Goal: Book appointment/travel/reservation

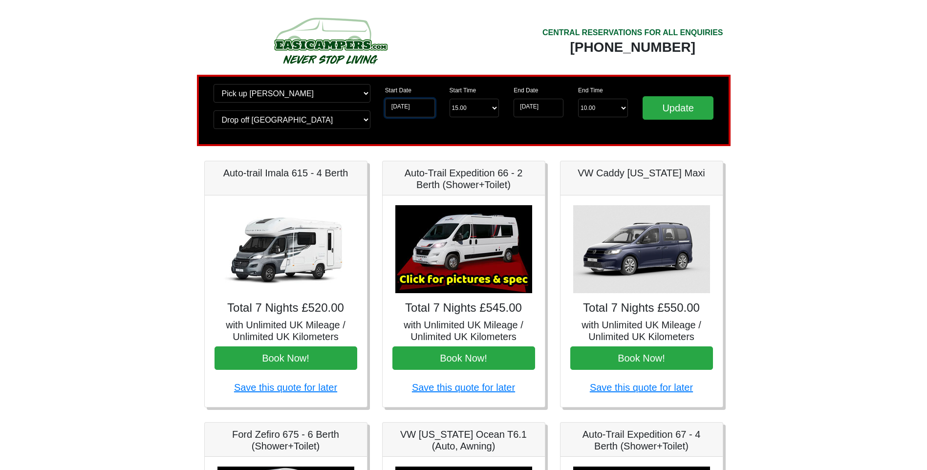
click at [425, 108] on input "[DATE]" at bounding box center [410, 108] width 50 height 19
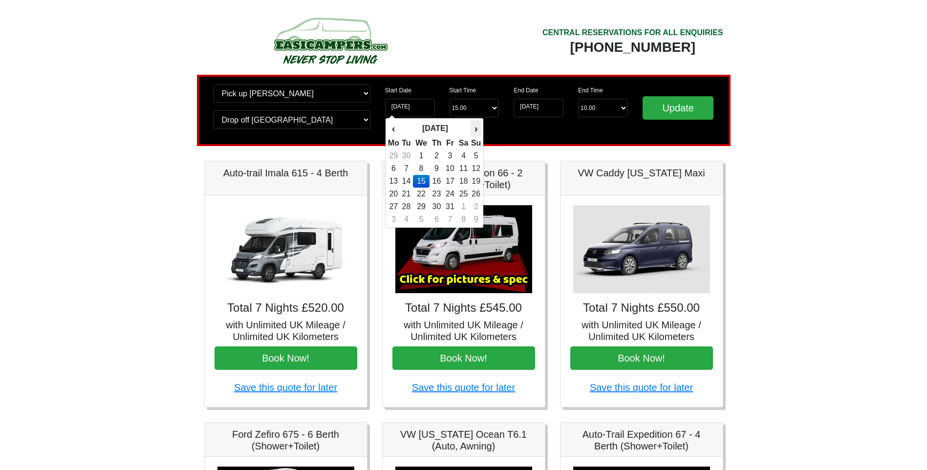
click at [474, 130] on th "›" at bounding box center [476, 128] width 11 height 17
click at [477, 169] on td "7" at bounding box center [476, 168] width 11 height 13
type input "[DATE]"
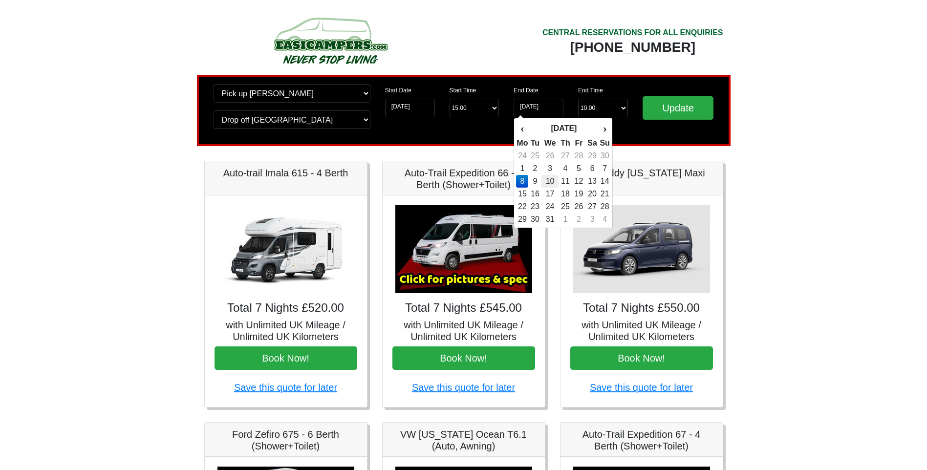
click at [555, 181] on td "10" at bounding box center [549, 181] width 17 height 13
type input "[DATE]"
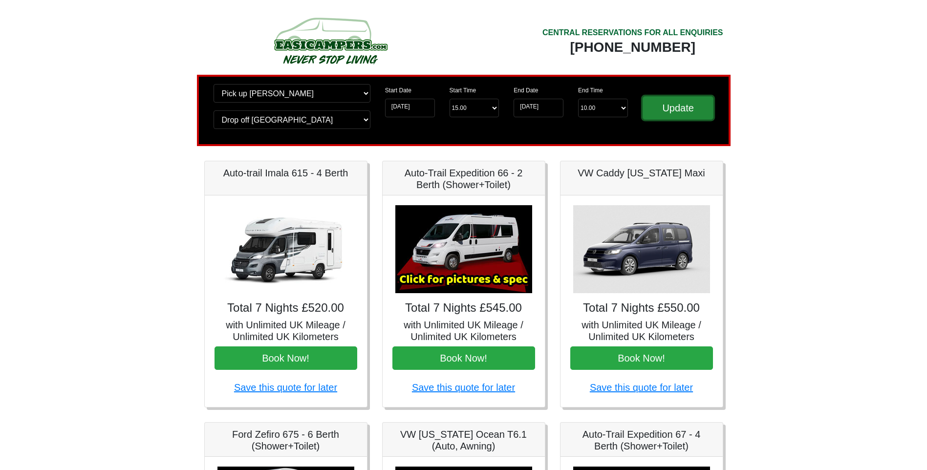
click at [694, 112] on input "Update" at bounding box center [678, 107] width 71 height 23
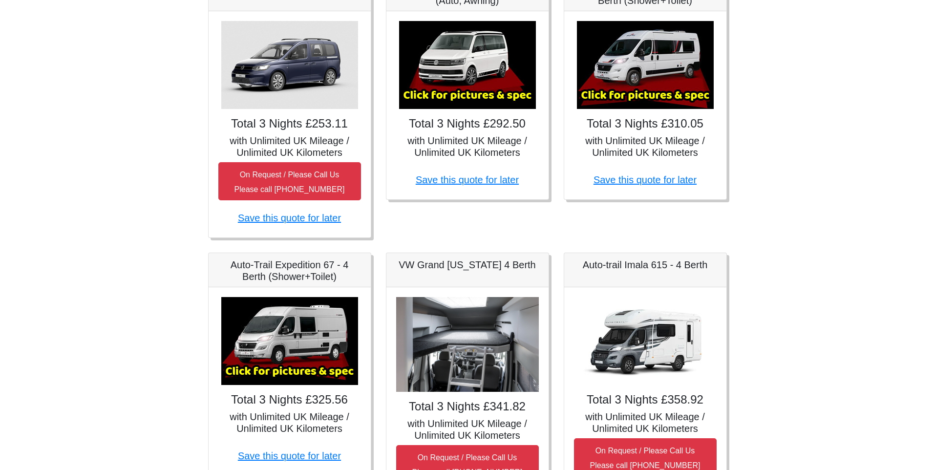
scroll to position [293, 0]
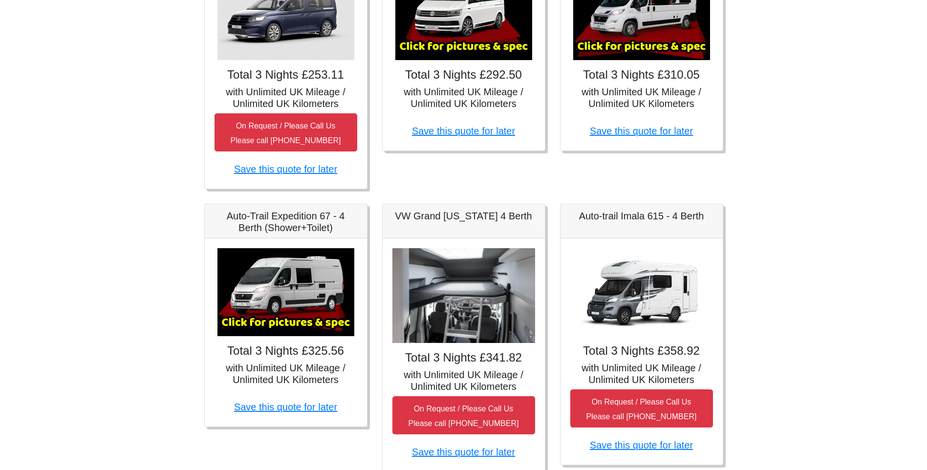
click at [267, 326] on img at bounding box center [285, 292] width 137 height 88
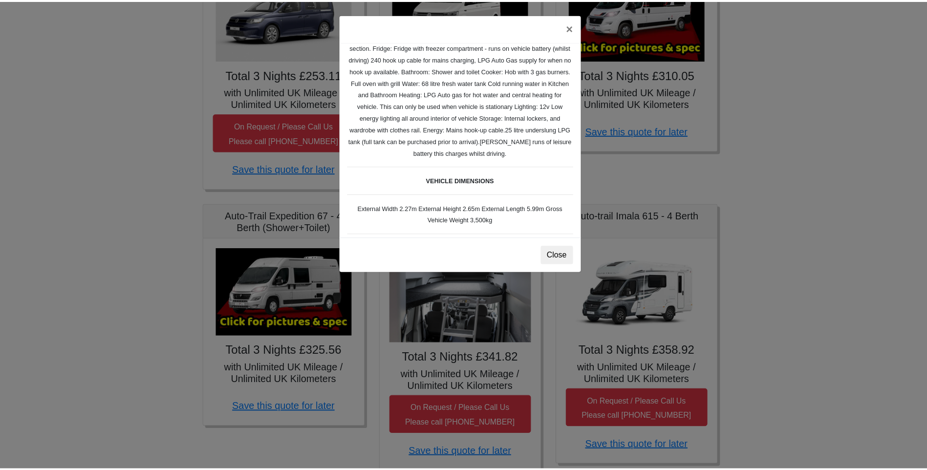
scroll to position [244, 0]
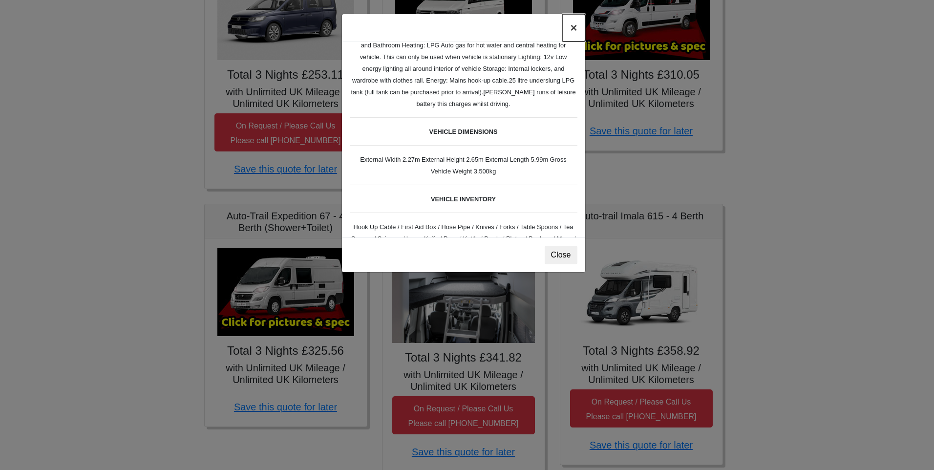
click at [574, 25] on button "×" at bounding box center [573, 27] width 22 height 27
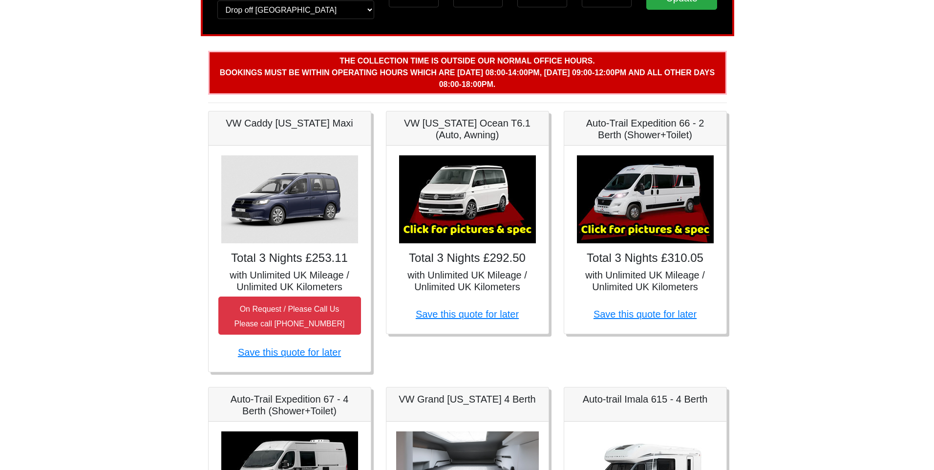
scroll to position [98, 0]
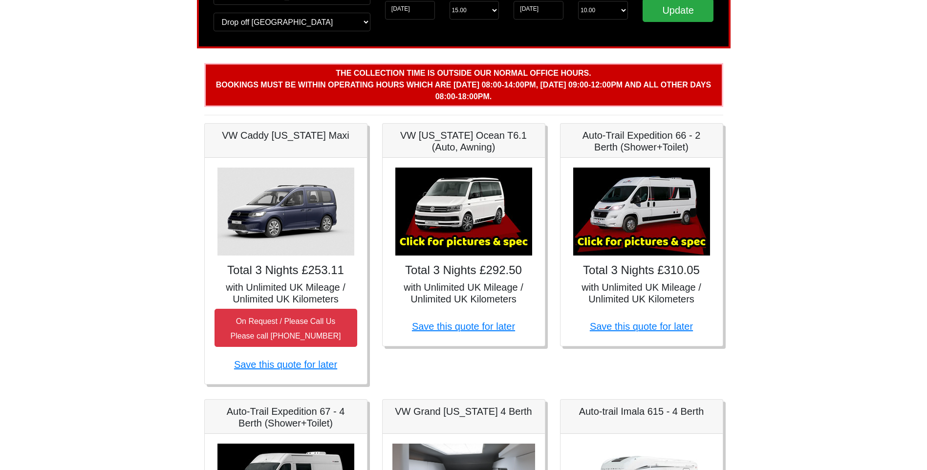
click at [642, 141] on h5 "Auto-Trail Expedition 66 - 2 Berth (Shower+Toilet)" at bounding box center [641, 141] width 143 height 23
click at [626, 237] on img at bounding box center [641, 212] width 137 height 88
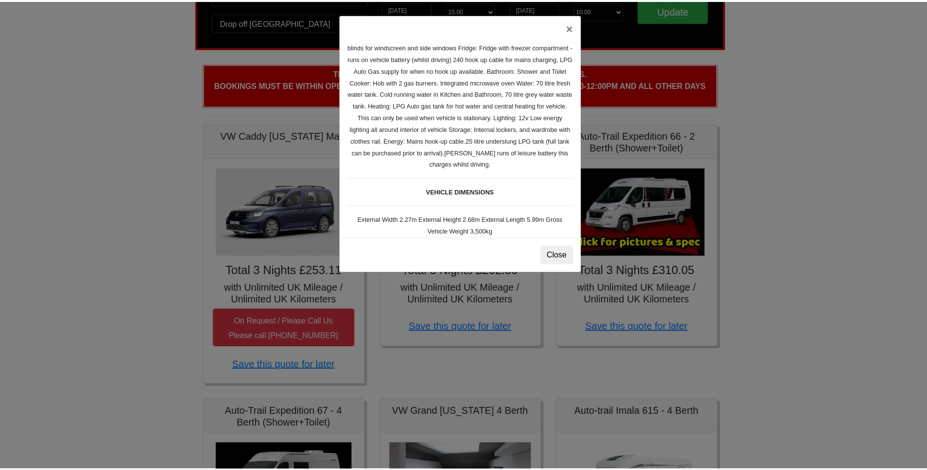
scroll to position [195, 0]
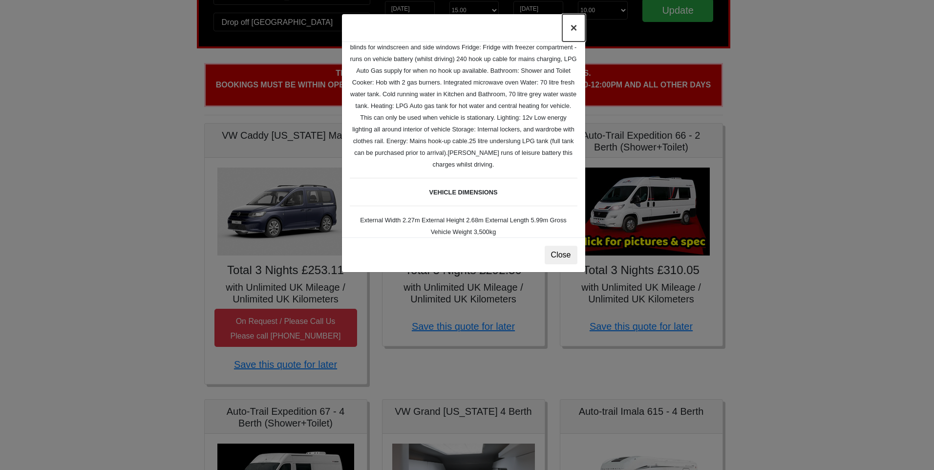
click at [572, 25] on button "×" at bounding box center [573, 27] width 22 height 27
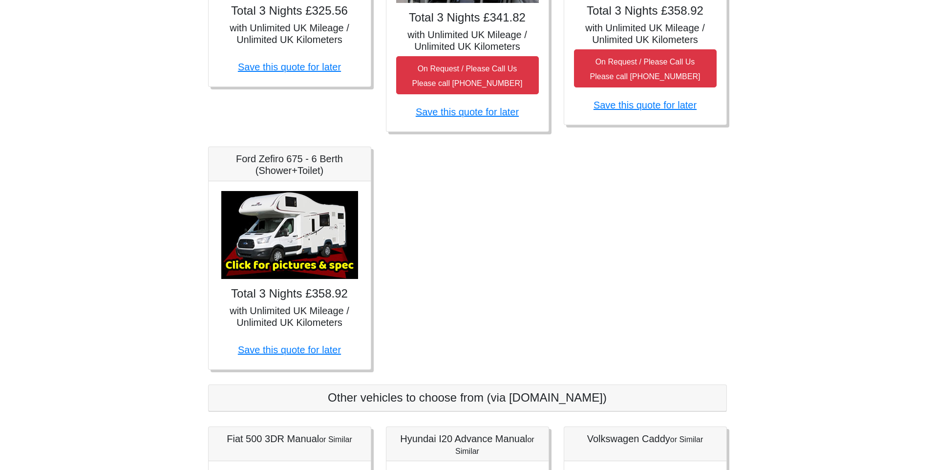
scroll to position [635, 0]
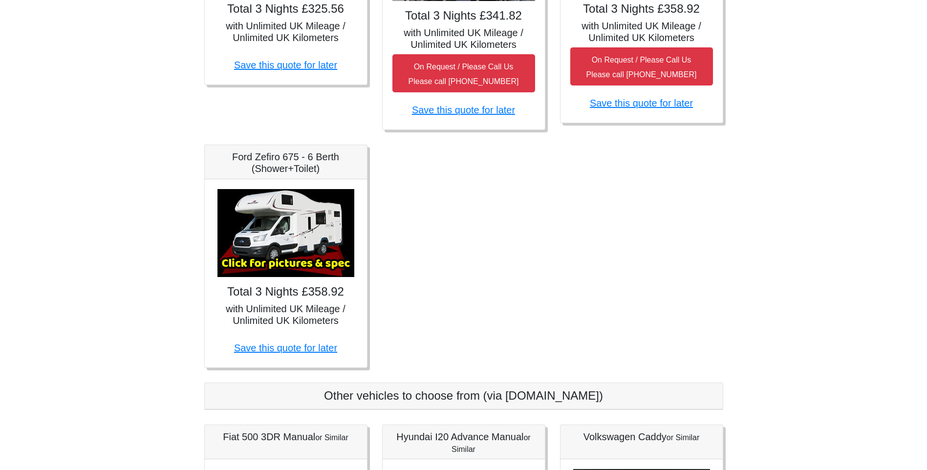
click at [277, 209] on img at bounding box center [285, 233] width 137 height 88
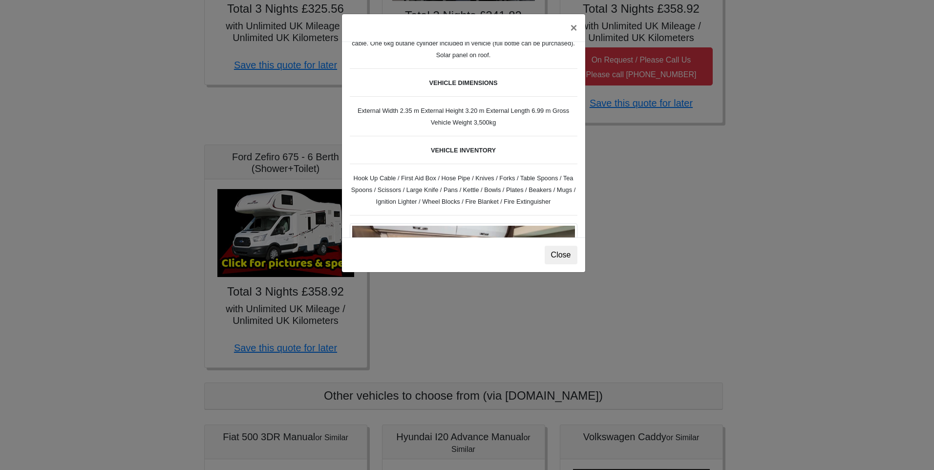
scroll to position [313, 0]
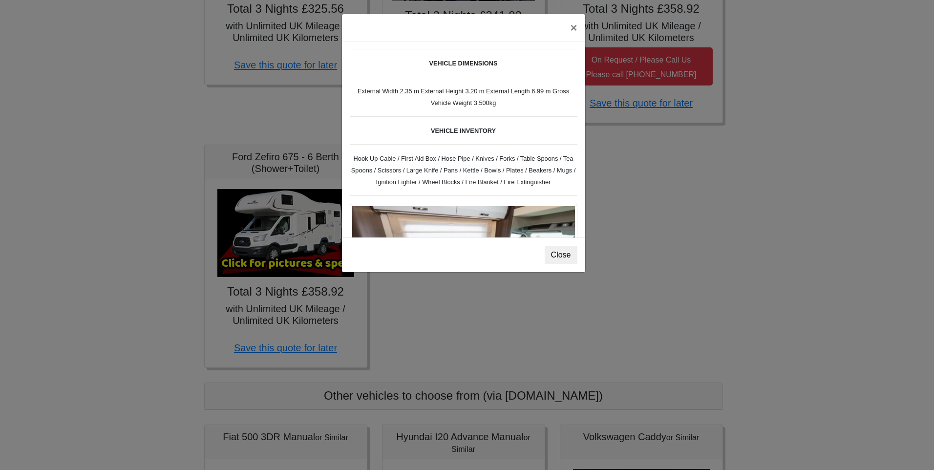
click at [267, 223] on div "× Ford Zefiro 675 Spec TECHNICAL DATA Engine: 2300cc, JTD, 130bhp. Diesel Trans…" at bounding box center [467, 235] width 934 height 470
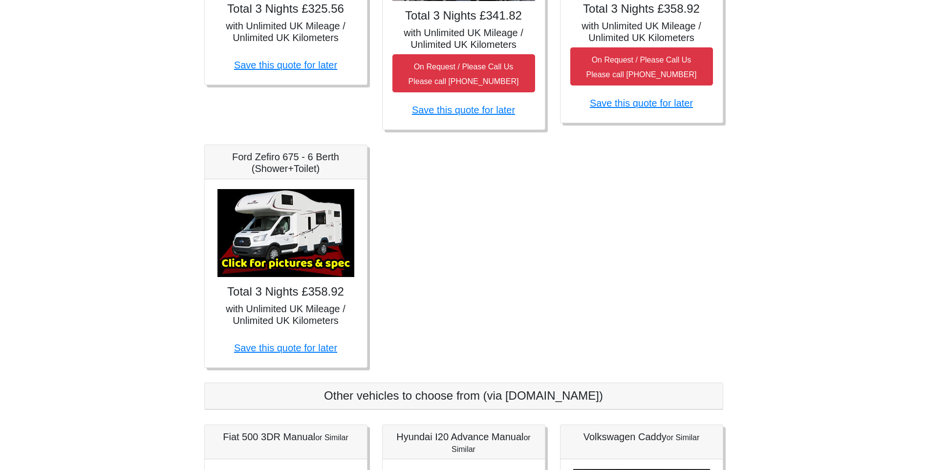
click at [313, 263] on img at bounding box center [285, 233] width 137 height 88
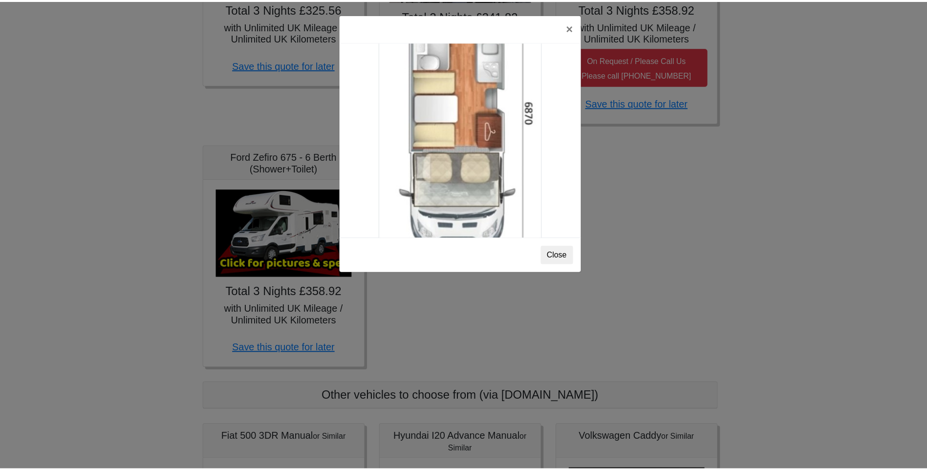
scroll to position [1626, 0]
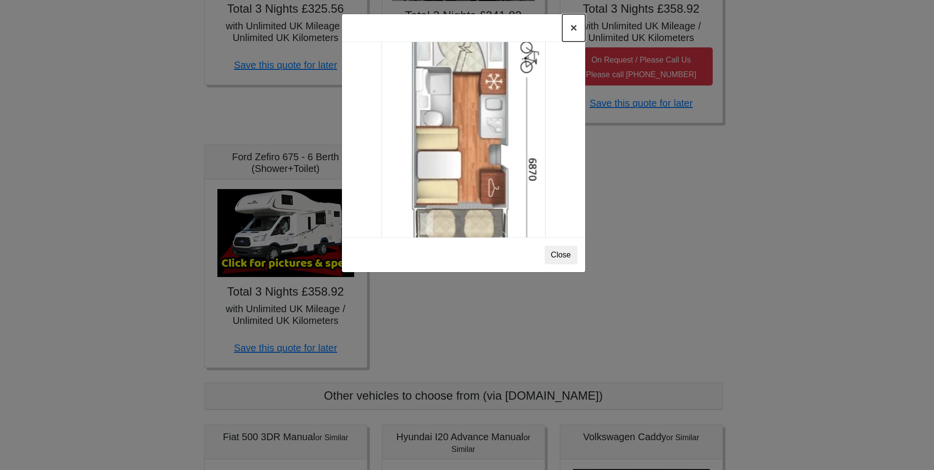
click at [570, 32] on button "×" at bounding box center [573, 27] width 22 height 27
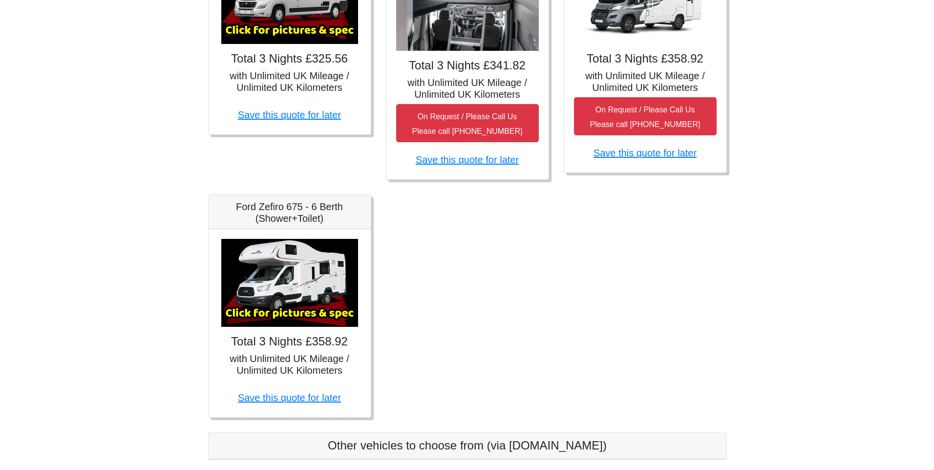
scroll to position [586, 0]
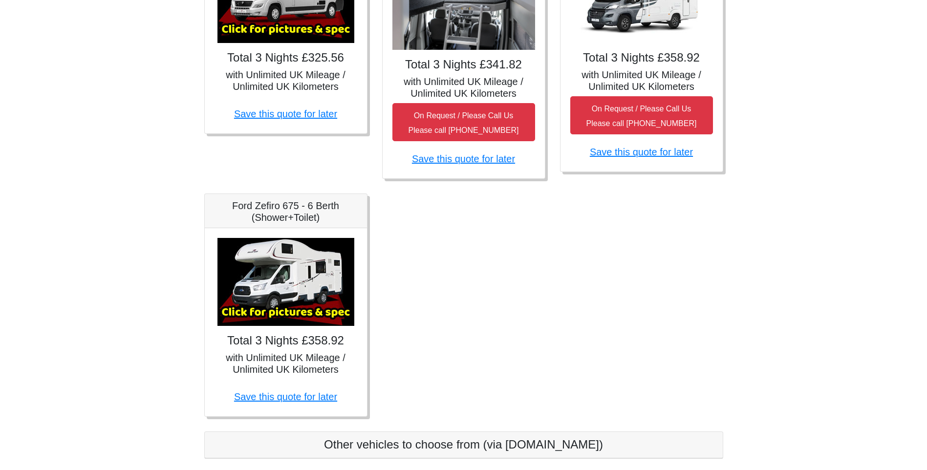
click at [313, 303] on img at bounding box center [285, 282] width 137 height 88
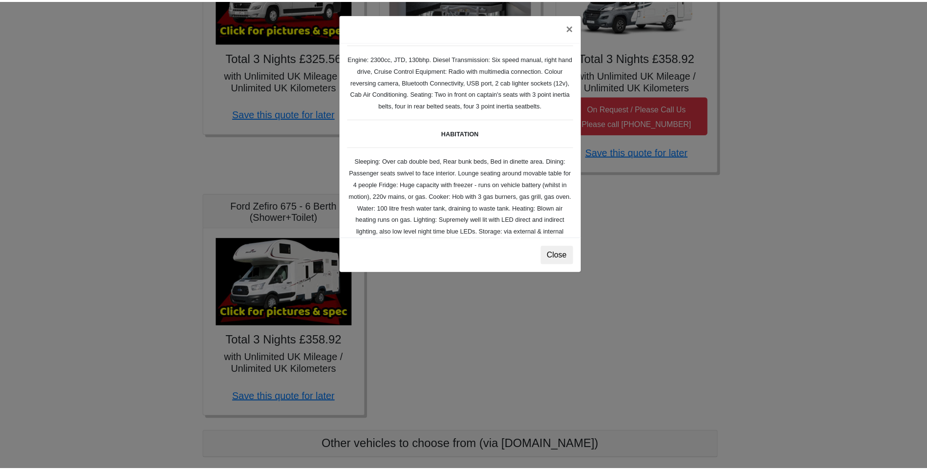
scroll to position [0, 0]
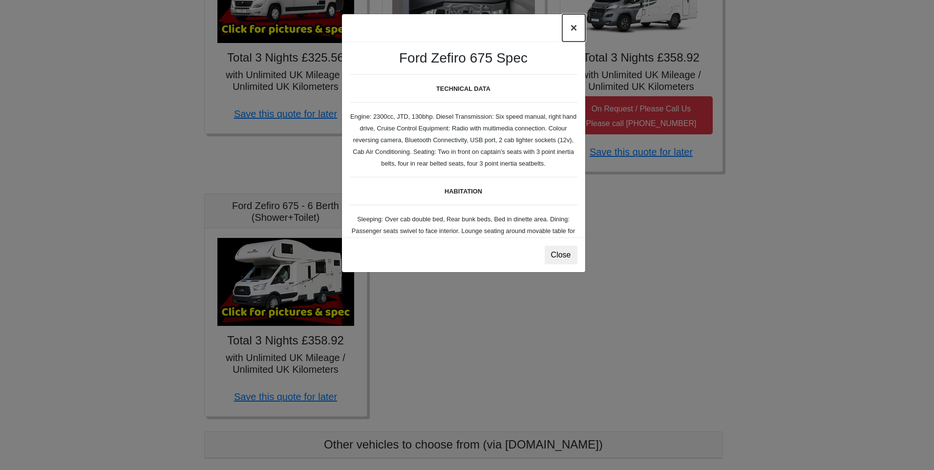
click at [576, 30] on button "×" at bounding box center [573, 27] width 22 height 27
